Goal: Task Accomplishment & Management: Manage account settings

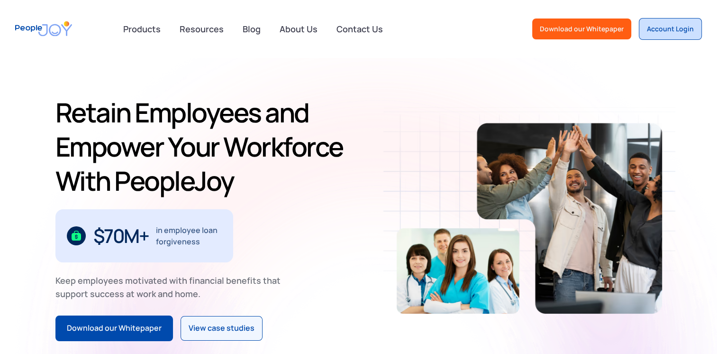
click at [675, 29] on div "Account Login" at bounding box center [670, 28] width 47 height 9
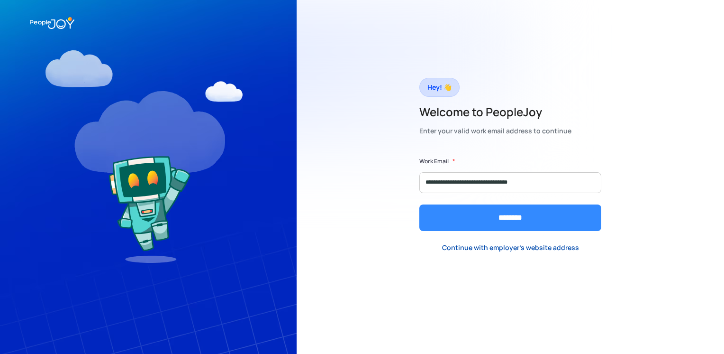
type input "**********"
click at [461, 224] on input "********" at bounding box center [511, 217] width 182 height 27
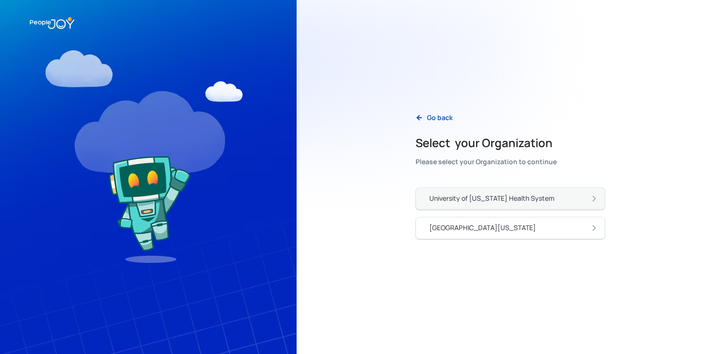
click at [565, 202] on div "University of [US_STATE] Health System" at bounding box center [515, 198] width 170 height 10
